Goal: Register for event/course

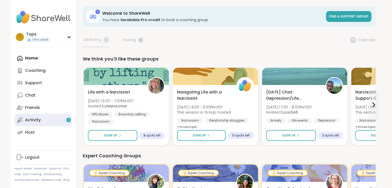
click at [35, 120] on div "Activity 2" at bounding box center [33, 120] width 16 height 6
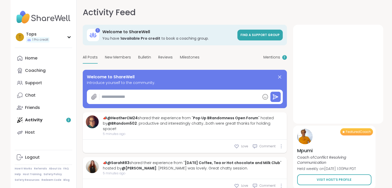
type textarea "*"
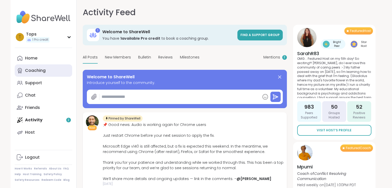
click at [34, 70] on div "Coaching" at bounding box center [35, 71] width 21 height 6
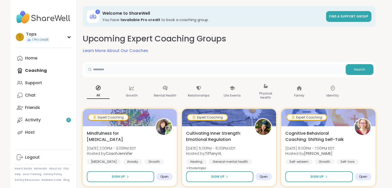
click at [111, 70] on input "text" at bounding box center [214, 69] width 259 height 10
click at [361, 69] on span "Search" at bounding box center [359, 69] width 11 height 5
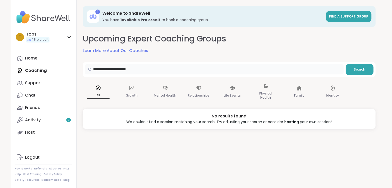
click at [119, 68] on input "**********" at bounding box center [214, 69] width 259 height 10
type input "********"
click at [361, 68] on span "Search" at bounding box center [359, 69] width 11 height 5
click at [35, 57] on div "Home" at bounding box center [31, 58] width 12 height 6
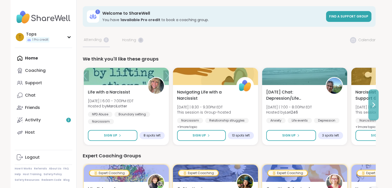
click at [372, 105] on icon at bounding box center [373, 105] width 6 height 6
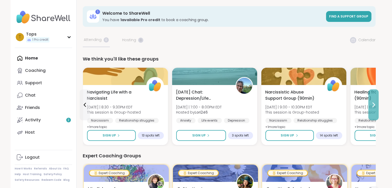
click at [372, 105] on icon at bounding box center [373, 105] width 6 height 6
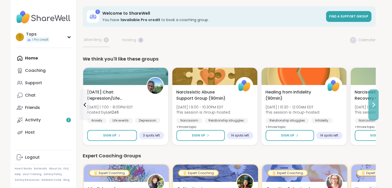
click at [372, 105] on icon at bounding box center [373, 105] width 6 height 6
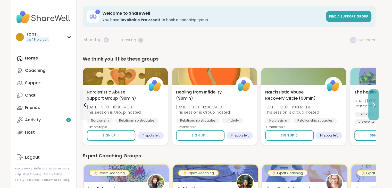
click at [372, 105] on icon at bounding box center [373, 105] width 6 height 6
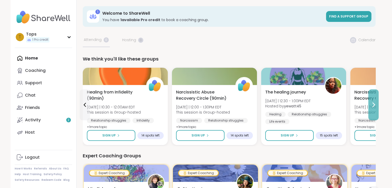
click at [372, 105] on icon at bounding box center [373, 105] width 6 height 6
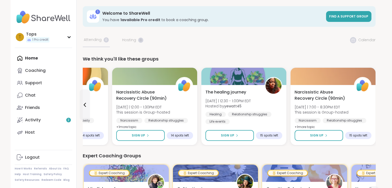
click at [372, 105] on div "Narcissistic Abuse Recovery Circle (90min) [DATE] | 7:00 - 8:30PM EDT This sess…" at bounding box center [332, 115] width 85 height 60
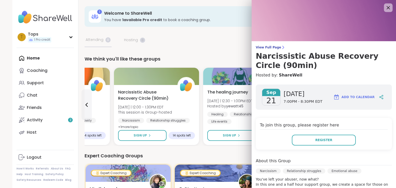
click at [385, 7] on icon at bounding box center [388, 7] width 6 height 6
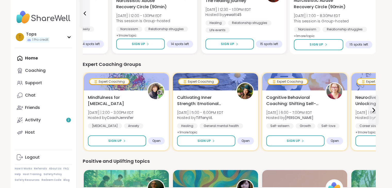
scroll to position [103, 0]
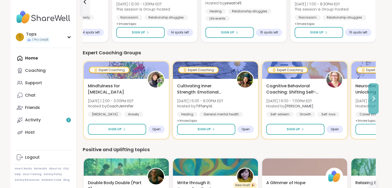
click at [372, 98] on icon at bounding box center [373, 99] width 6 height 6
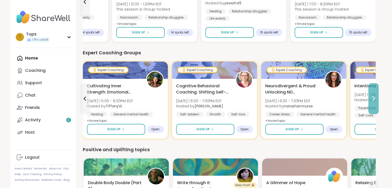
click at [372, 98] on icon at bounding box center [373, 99] width 6 height 6
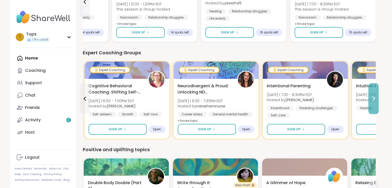
click at [372, 98] on icon at bounding box center [373, 99] width 6 height 6
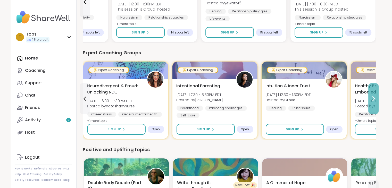
click at [372, 98] on icon at bounding box center [373, 99] width 6 height 6
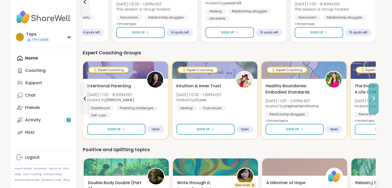
click at [372, 98] on icon at bounding box center [373, 99] width 6 height 6
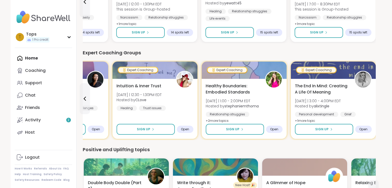
click at [372, 98] on div "The End In Mind: Creating A Life Of Meaning [DATE] | 3:00 - 4:00PM EDT Hosted b…" at bounding box center [333, 109] width 85 height 60
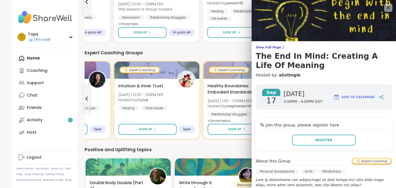
click at [239, 51] on div "Expert Coaching Groups" at bounding box center [231, 52] width 293 height 7
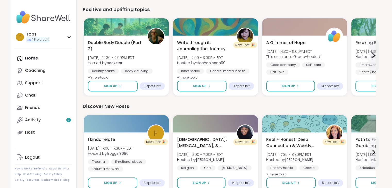
scroll to position [258, 0]
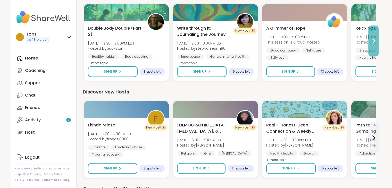
click at [373, 39] on icon at bounding box center [373, 41] width 6 height 6
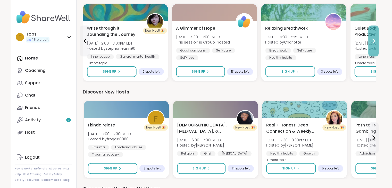
click at [374, 39] on icon at bounding box center [373, 41] width 6 height 6
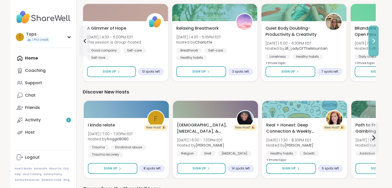
click at [374, 39] on icon at bounding box center [373, 41] width 6 height 6
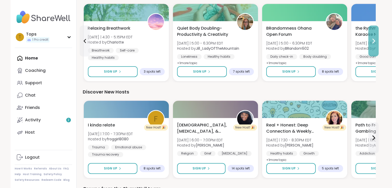
click at [374, 39] on icon at bounding box center [373, 41] width 6 height 6
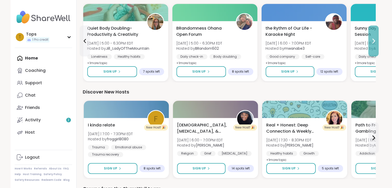
click at [374, 39] on icon at bounding box center [373, 41] width 6 height 6
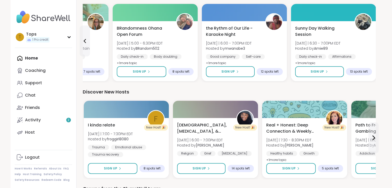
click at [374, 39] on div "Sunny Day Walking Session [DATE] | 6:30 - 7:00PM EDT Hosted by Amie89 Daily che…" at bounding box center [333, 51] width 85 height 60
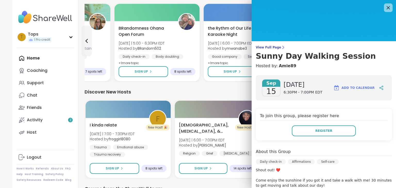
click at [387, 7] on icon at bounding box center [388, 7] width 3 height 3
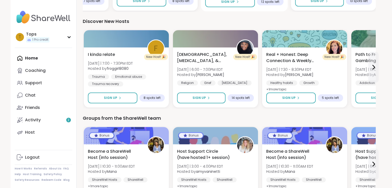
scroll to position [316, 0]
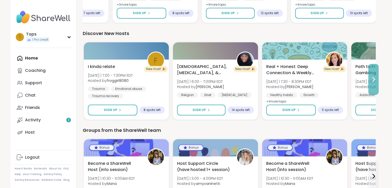
click at [374, 78] on icon at bounding box center [374, 79] width 2 height 4
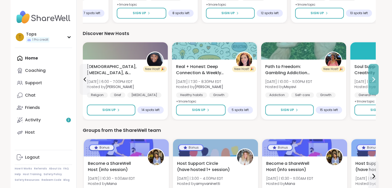
click at [374, 78] on icon at bounding box center [374, 79] width 2 height 4
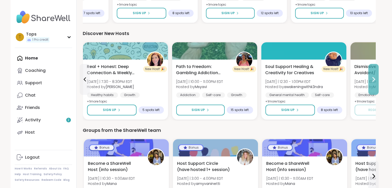
click at [374, 78] on icon at bounding box center [374, 79] width 2 height 4
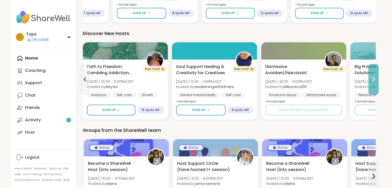
click at [374, 78] on icon at bounding box center [374, 79] width 2 height 4
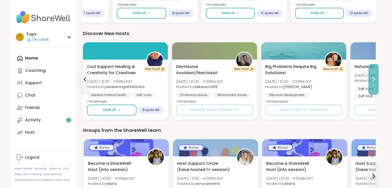
click at [374, 78] on icon at bounding box center [374, 79] width 2 height 4
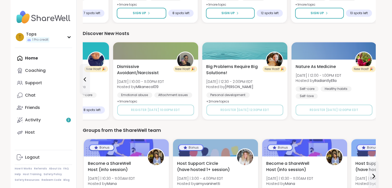
click at [374, 78] on div "Nature As Medicine [DATE] | 12:00 - 1:00PM EDT Hosted by RadiantlyElla Self-car…" at bounding box center [333, 90] width 85 height 60
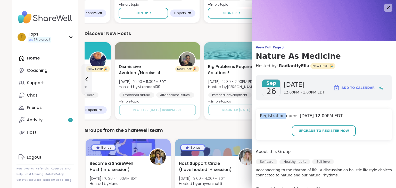
click at [374, 78] on div "[DATE] [DATE] 12:00PM - 1:00PM EDT Add to Calendar" at bounding box center [324, 87] width 136 height 25
click at [385, 5] on icon at bounding box center [388, 7] width 6 height 6
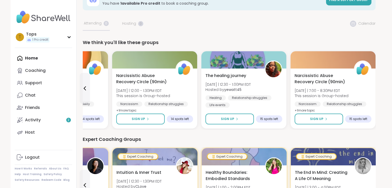
scroll to position [0, 0]
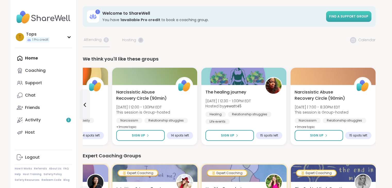
click at [348, 14] on span "Find a support group" at bounding box center [348, 16] width 39 height 4
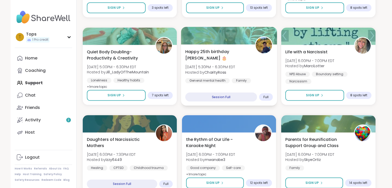
scroll to position [515, 0]
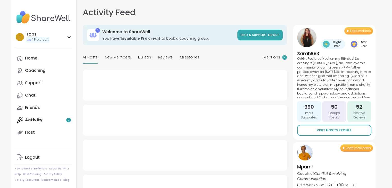
type textarea "*"
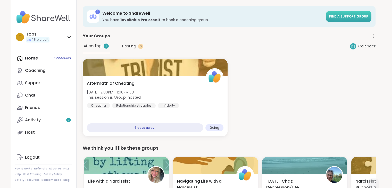
click at [348, 15] on span "Find a support group" at bounding box center [348, 16] width 39 height 4
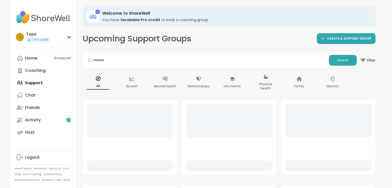
click at [108, 62] on input "text" at bounding box center [206, 60] width 242 height 10
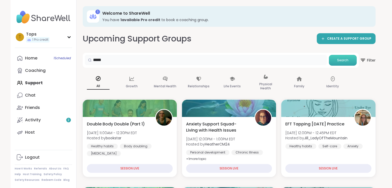
type input "*****"
click at [340, 60] on span "Search" at bounding box center [342, 60] width 11 height 5
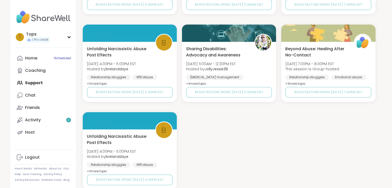
scroll to position [695, 0]
